Goal: Task Accomplishment & Management: Complete application form

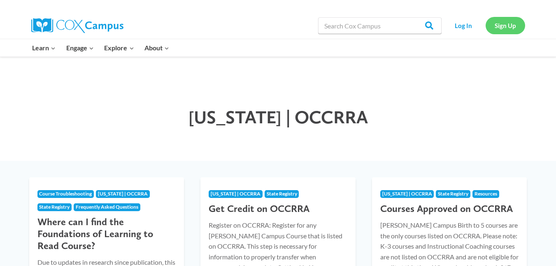
click at [497, 26] on link "Sign Up" at bounding box center [506, 25] width 40 height 17
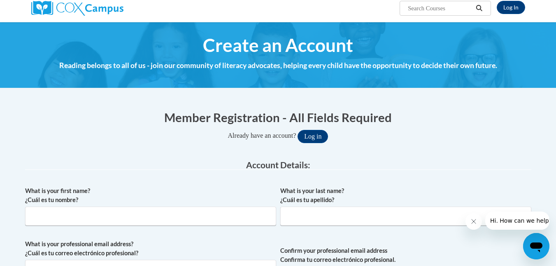
scroll to position [82, 0]
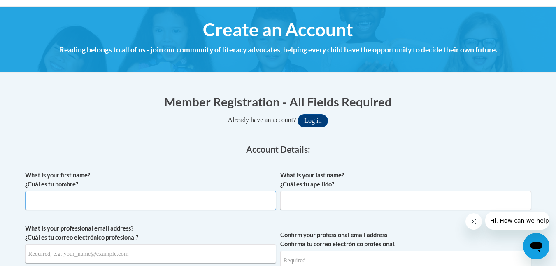
click at [221, 193] on input "What is your first name? ¿Cuál es tu nombre?" at bounding box center [150, 200] width 251 height 19
type input "[PERSON_NAME]"
click at [306, 198] on input "What is your last name? ¿Cuál es tu apellido?" at bounding box center [405, 200] width 251 height 19
type input "[PERSON_NAME]"
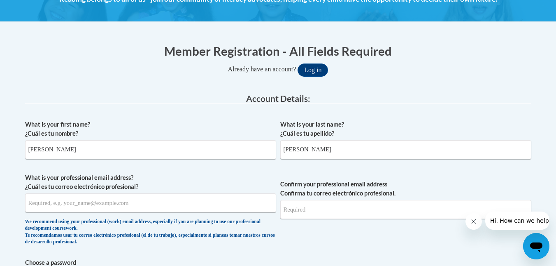
scroll to position [148, 0]
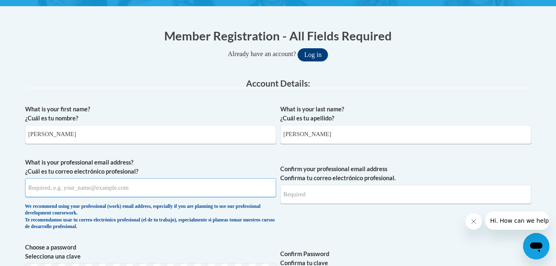
click at [164, 185] on input "What is your professional email address? ¿Cuál es tu correo electrónico profesi…" at bounding box center [150, 187] width 251 height 19
type input "[EMAIL_ADDRESS][DOMAIN_NAME]"
click at [365, 224] on span "Confirm your professional email address Confirma tu correo electrónico profesio…" at bounding box center [405, 196] width 251 height 76
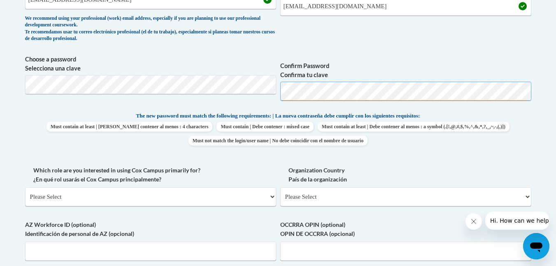
scroll to position [346, 0]
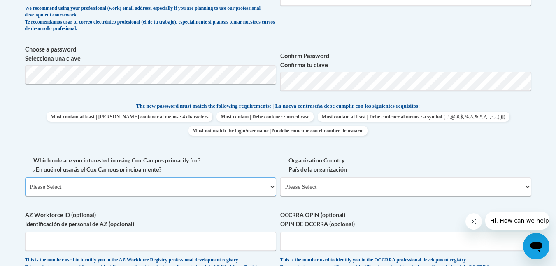
click at [271, 186] on select "Please Select College/University | Colegio/Universidad Community/Nonprofit Part…" at bounding box center [150, 186] width 251 height 19
select select "fbf2d438-af2f-41f8-98f1-81c410e29de3"
click at [25, 177] on select "Please Select College/University | Colegio/Universidad Community/Nonprofit Part…" at bounding box center [150, 186] width 251 height 19
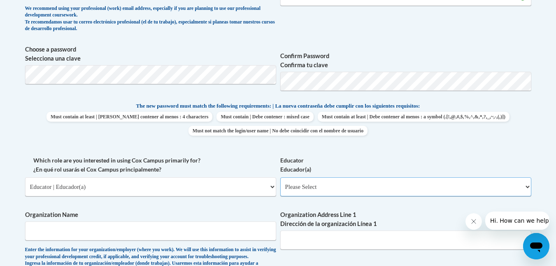
click at [527, 186] on select "Please Select Early Learning/Daycare Teacher/Family Home Care Provider | Maestr…" at bounding box center [405, 186] width 251 height 19
click at [280, 177] on select "Please Select Early Learning/Daycare Teacher/Family Home Care Provider | Maestr…" at bounding box center [405, 186] width 251 height 19
click at [492, 166] on label "Educator Educador(a)" at bounding box center [405, 165] width 251 height 18
click at [492, 177] on select "Please Select Early Learning/Daycare Teacher/Family Home Care Provider | Maestr…" at bounding box center [405, 186] width 251 height 19
click at [527, 184] on select "Please Select Early Learning/Daycare Teacher/Family Home Care Provider | Maestr…" at bounding box center [405, 186] width 251 height 19
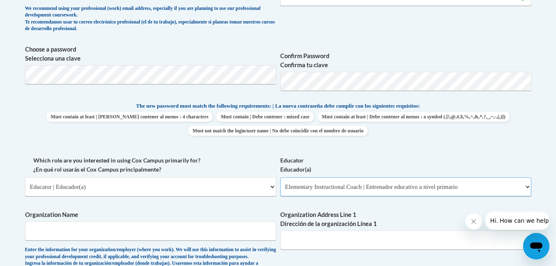
select select "8e40623d-54d0-45cd-9f92-5df65cd3f8cf"
click at [280, 177] on select "Please Select Early Learning/Daycare Teacher/Family Home Care Provider | Maestr…" at bounding box center [405, 186] width 251 height 19
click at [458, 53] on label "Confirm Password Confirma tu clave" at bounding box center [405, 60] width 251 height 18
click at [531, 178] on div "Member Registration - All Fields Required Already have an account? Log in Prefe…" at bounding box center [278, 207] width 519 height 773
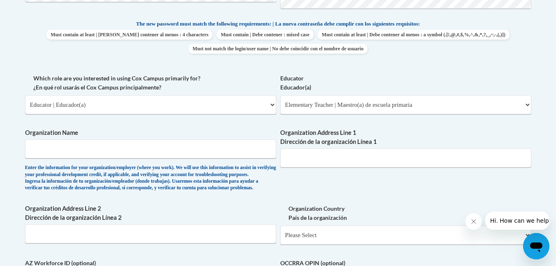
scroll to position [428, 0]
click at [243, 143] on input "Organization Name" at bounding box center [150, 148] width 251 height 19
type input "Growing seeds childcare"
click at [317, 162] on input "Organization Address Line 1 Dirección de la organización Línea 1" at bounding box center [405, 157] width 251 height 19
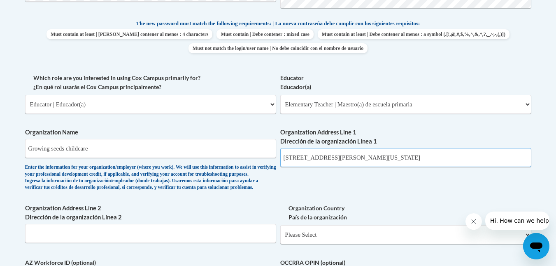
type input "3860 hoover rd grove city 43123 ohio"
click at [344, 186] on div "What is your first name? ¿Cuál es tu nombre? yesika What is your last name? ¿Cu…" at bounding box center [278, 74] width 506 height 506
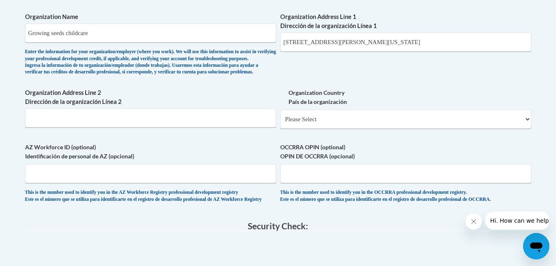
scroll to position [560, 0]
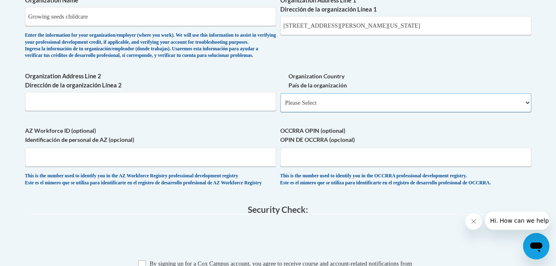
click at [527, 112] on select "Please Select United States | Estados Unidos Outside of the United States | Fue…" at bounding box center [405, 102] width 251 height 19
select select "ad49bcad-a171-4b2e-b99c-48b446064914"
click at [280, 106] on select "Please Select United States | Estados Unidos Outside of the United States | Fue…" at bounding box center [405, 102] width 251 height 19
select select
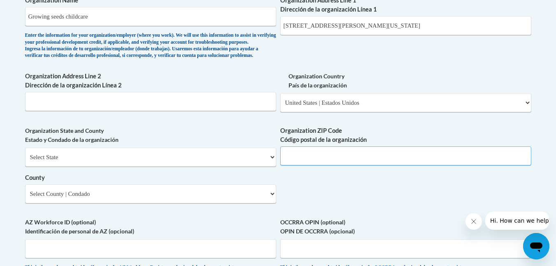
click at [305, 164] on input "Organization ZIP Code Código postal de la organización" at bounding box center [405, 155] width 251 height 19
type input "43123"
click at [238, 166] on select "Select State Alabama Alaska Arizona Arkansas California Colorado Connecticut De…" at bounding box center [150, 156] width 251 height 19
select select "Ohio"
click at [25, 161] on select "Select State Alabama Alaska Arizona Arkansas California Colorado Connecticut De…" at bounding box center [150, 156] width 251 height 19
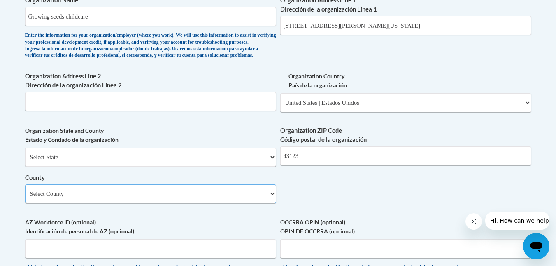
click at [212, 203] on select "Select County Adams Allen Ashland Ashtabula Athens Auglaize Belmont Brown Butle…" at bounding box center [150, 193] width 251 height 19
click at [270, 203] on select "Select County Adams Allen Ashland Ashtabula Athens Auglaize Belmont Brown Butle…" at bounding box center [150, 193] width 251 height 19
drag, startPoint x: 273, startPoint y: 206, endPoint x: 269, endPoint y: 203, distance: 4.4
click at [269, 203] on select "Select County Adams Allen Ashland Ashtabula Athens Auglaize Belmont Brown Butle…" at bounding box center [150, 193] width 251 height 19
select select "Franklin"
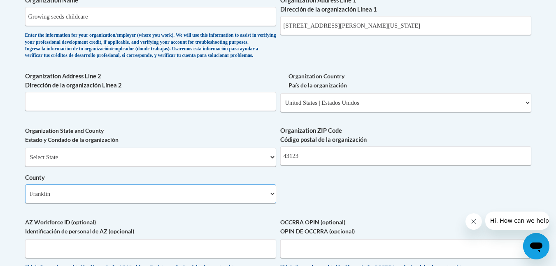
click at [25, 198] on select "Select County Adams Allen Ashland Ashtabula Athens Auglaize Belmont Brown Butle…" at bounding box center [150, 193] width 251 height 19
click at [233, 235] on label "AZ Workforce ID (optional) Identificación de personal de AZ (opcional)" at bounding box center [150, 226] width 251 height 18
click at [233, 239] on input "AZ Workforce ID (optional) Identificación de personal de AZ (opcional)" at bounding box center [150, 248] width 251 height 19
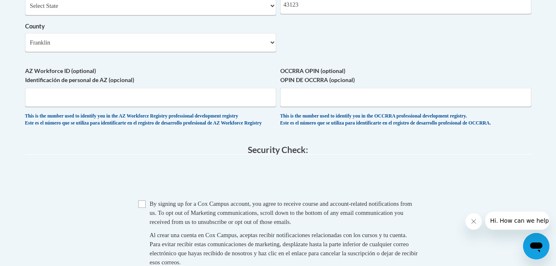
scroll to position [749, 0]
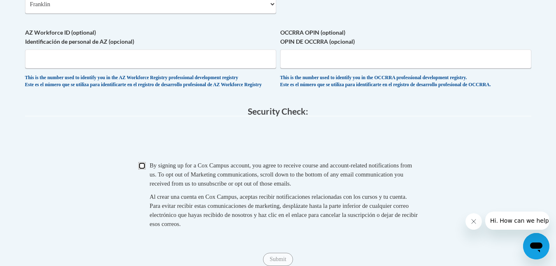
click at [144, 169] on input "Checkbox" at bounding box center [141, 165] width 7 height 7
checkbox input "true"
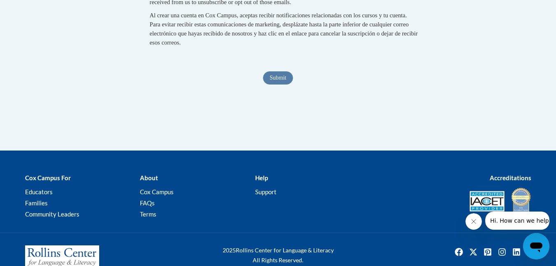
scroll to position [780, 0]
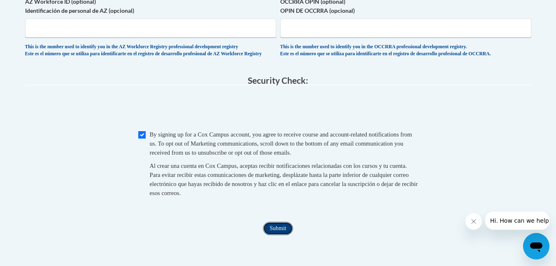
click at [276, 235] on input "Submit" at bounding box center [278, 227] width 30 height 13
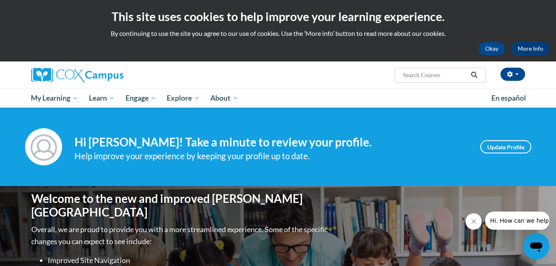
click at [259, 77] on div "yesika dona (hora de verano oriental GMT-0400 ) My Profile Inbox My Transcripts…" at bounding box center [363, 71] width 338 height 21
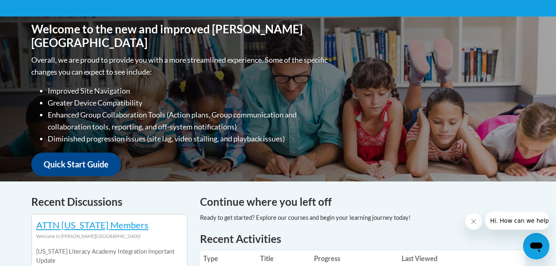
scroll to position [134, 0]
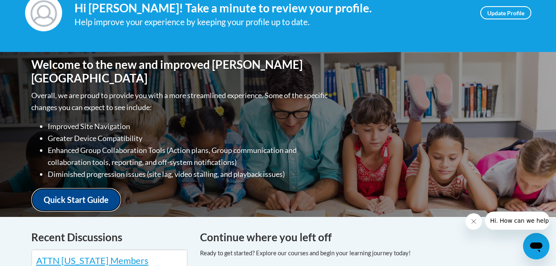
click at [82, 190] on link "Quick Start Guide" at bounding box center [76, 199] width 90 height 23
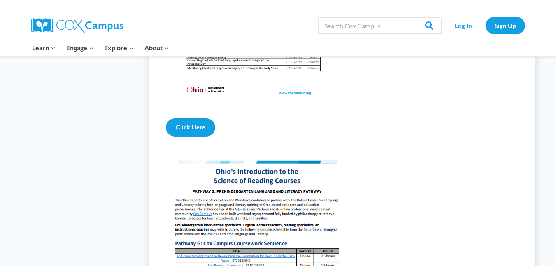
scroll to position [939, 0]
